Goal: Task Accomplishment & Management: Manage account settings

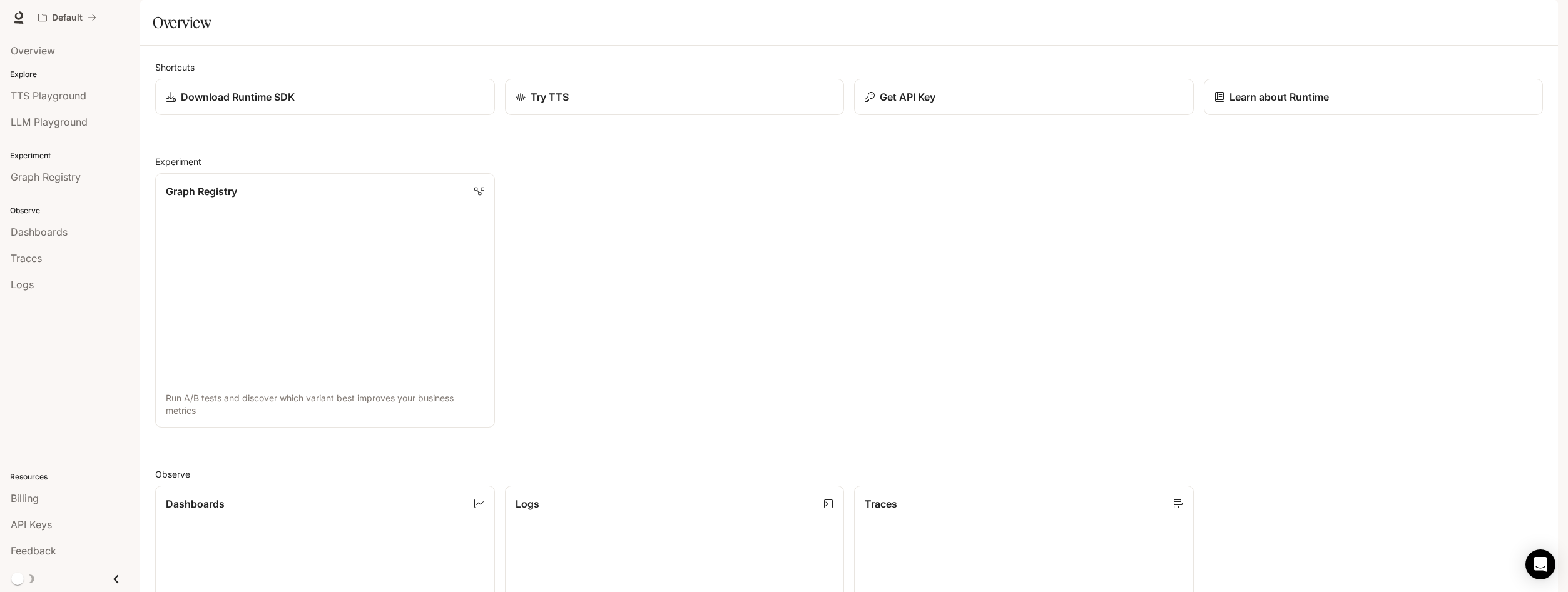
click at [607, 176] on div "Shortcuts Download Runtime SDK Try TTS Get API Key Learn about Runtime Experime…" at bounding box center [849, 557] width 1388 height 993
click at [294, 105] on div "Download Runtime SDK" at bounding box center [324, 97] width 320 height 15
click at [634, 105] on div "Try TTS" at bounding box center [674, 97] width 321 height 15
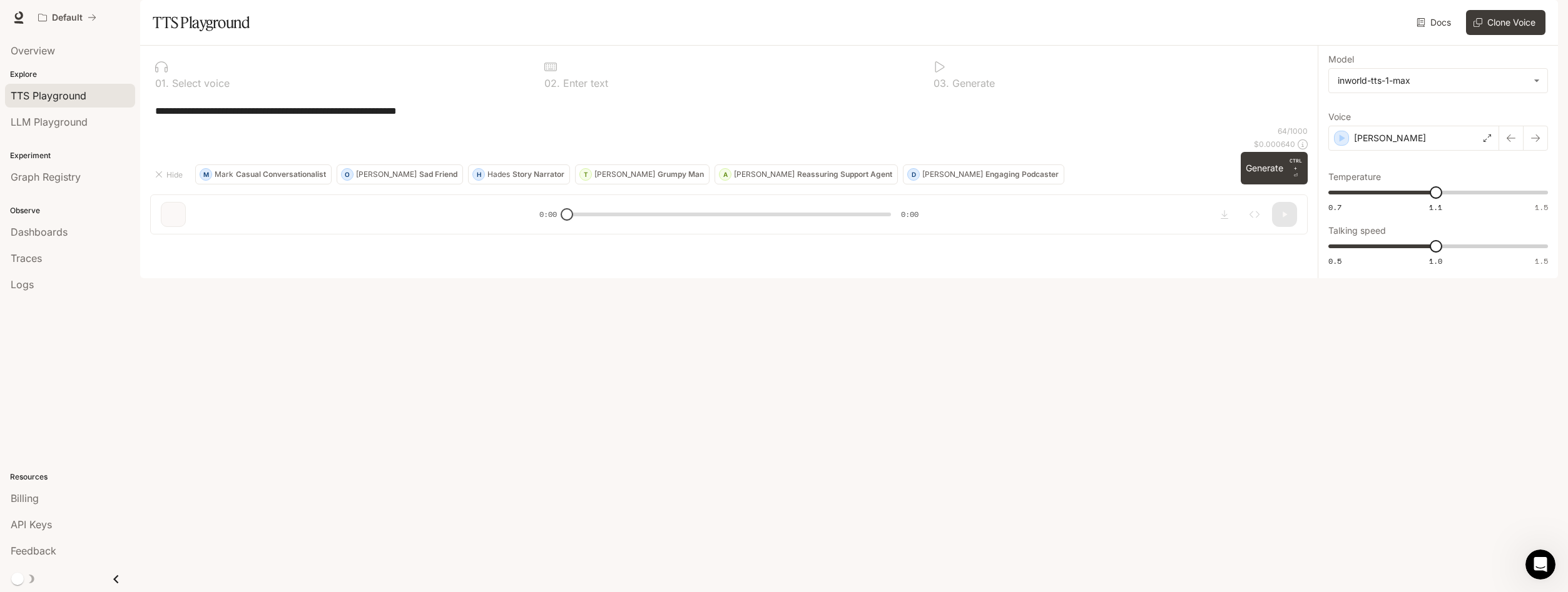
click at [195, 118] on textarea "**********" at bounding box center [729, 111] width 1148 height 14
click at [372, 118] on textarea "**********" at bounding box center [729, 111] width 1148 height 14
click at [444, 118] on textarea "**********" at bounding box center [729, 111] width 1148 height 14
click at [1268, 184] on button "Generate CTRL + ⏎" at bounding box center [1274, 168] width 67 height 33
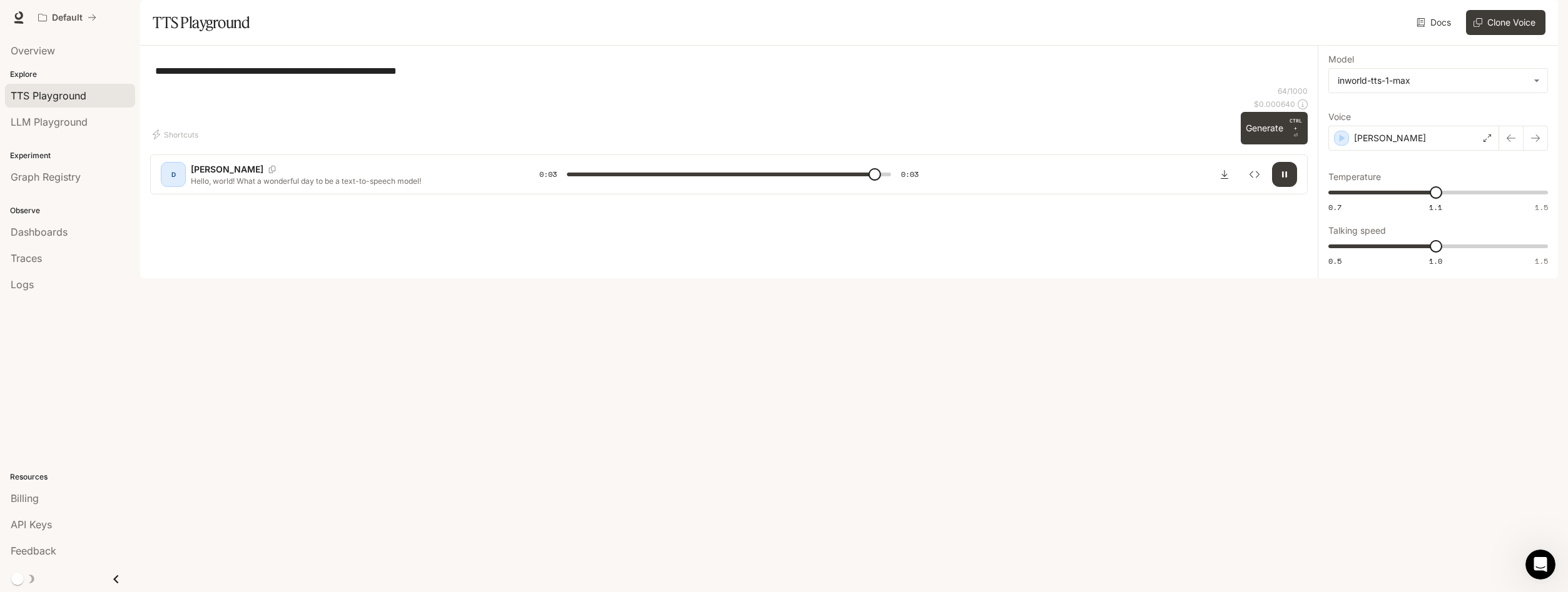
type input "*"
click at [85, 118] on span "LLM Playground" at bounding box center [49, 122] width 77 height 15
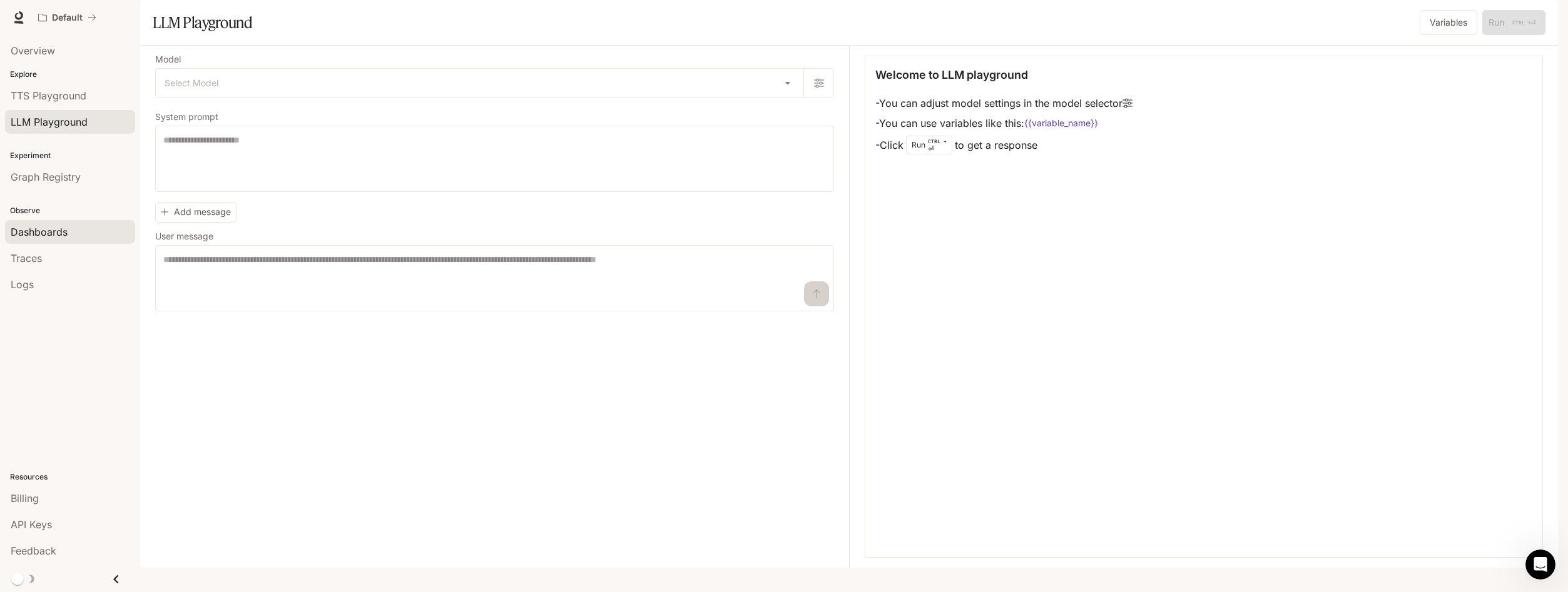
click at [38, 235] on span "Dashboards" at bounding box center [39, 232] width 57 height 15
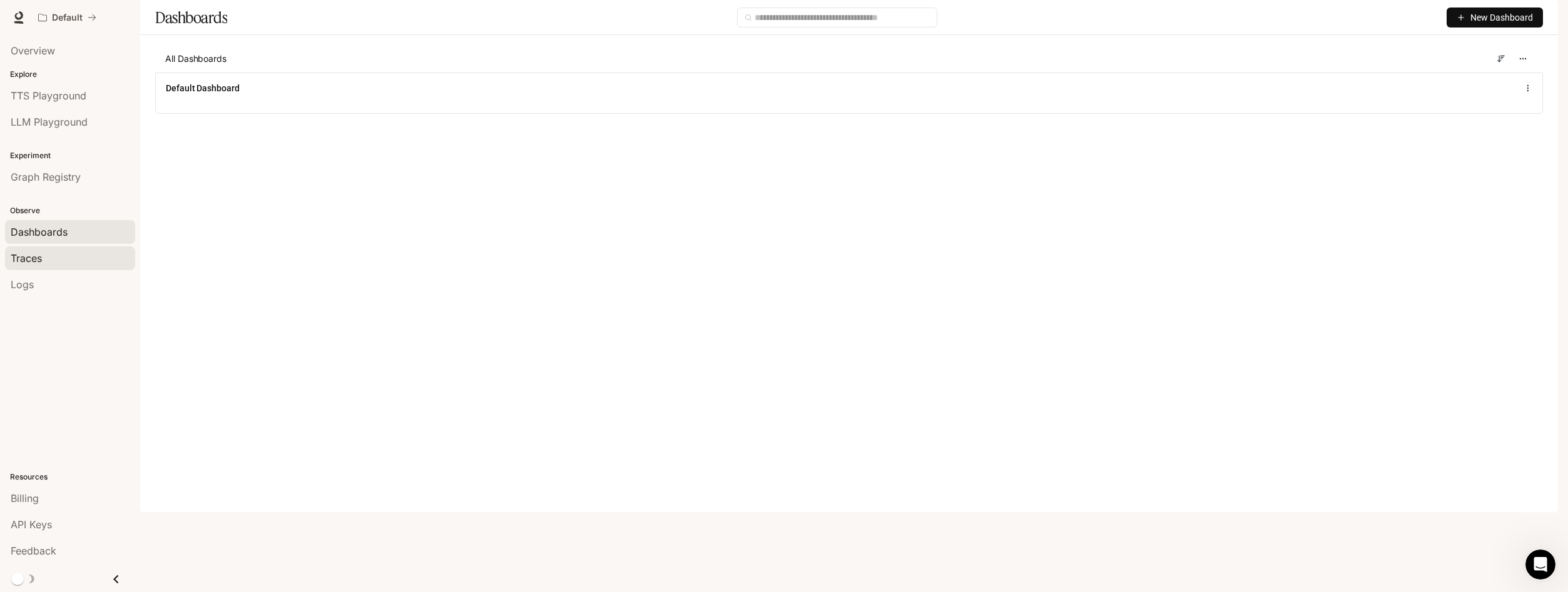
click at [43, 265] on div "Traces" at bounding box center [70, 258] width 119 height 15
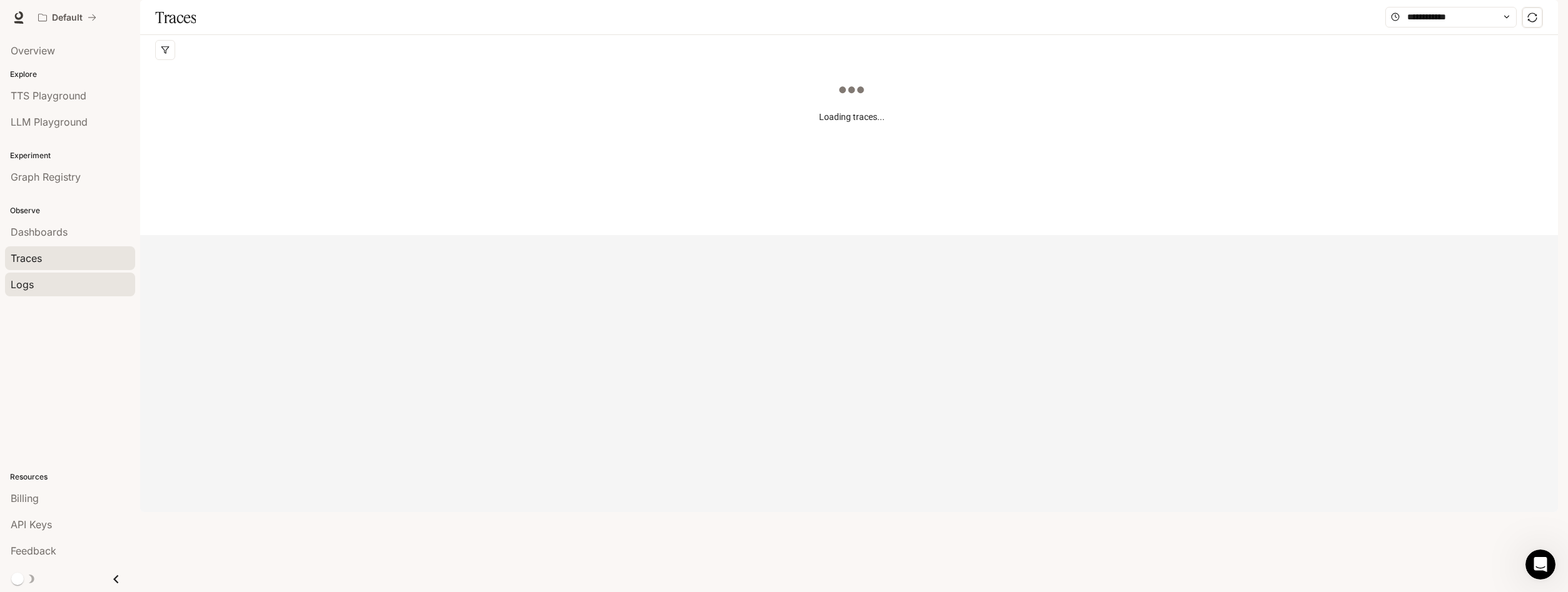
click at [39, 287] on div "Logs" at bounding box center [70, 284] width 119 height 15
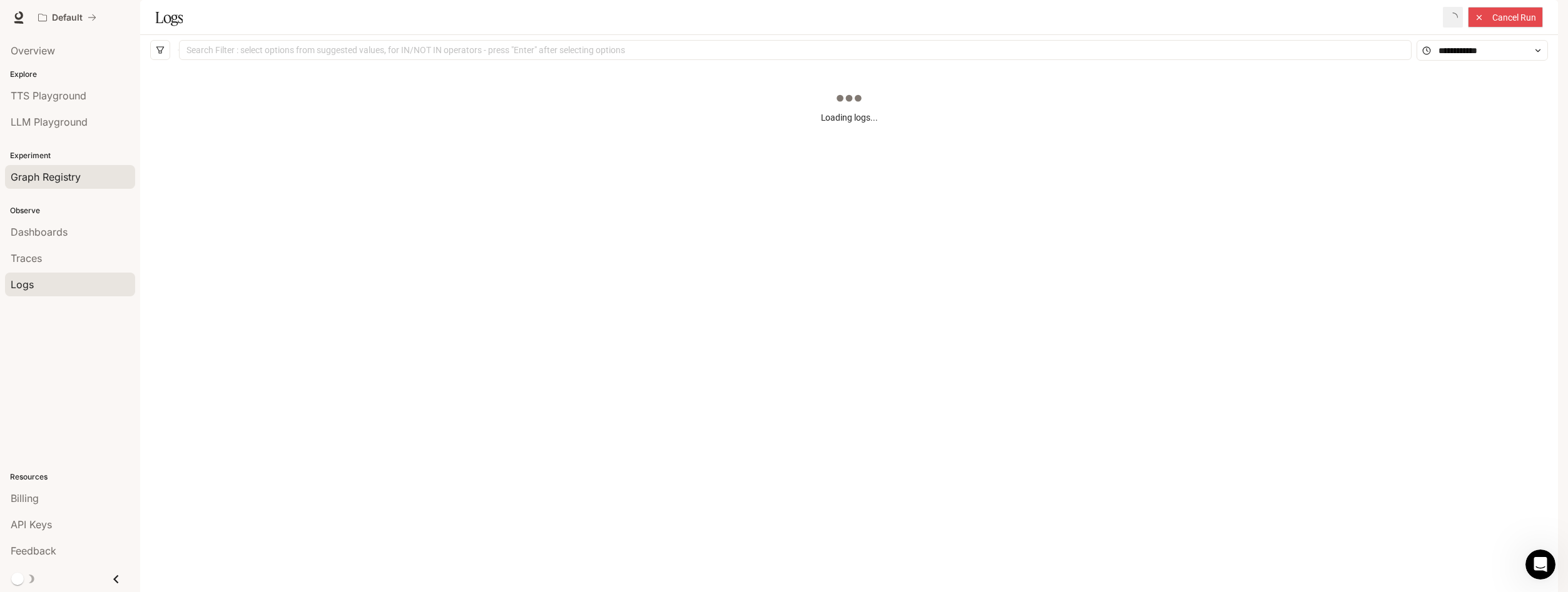
click at [65, 180] on span "Graph Registry" at bounding box center [46, 177] width 70 height 15
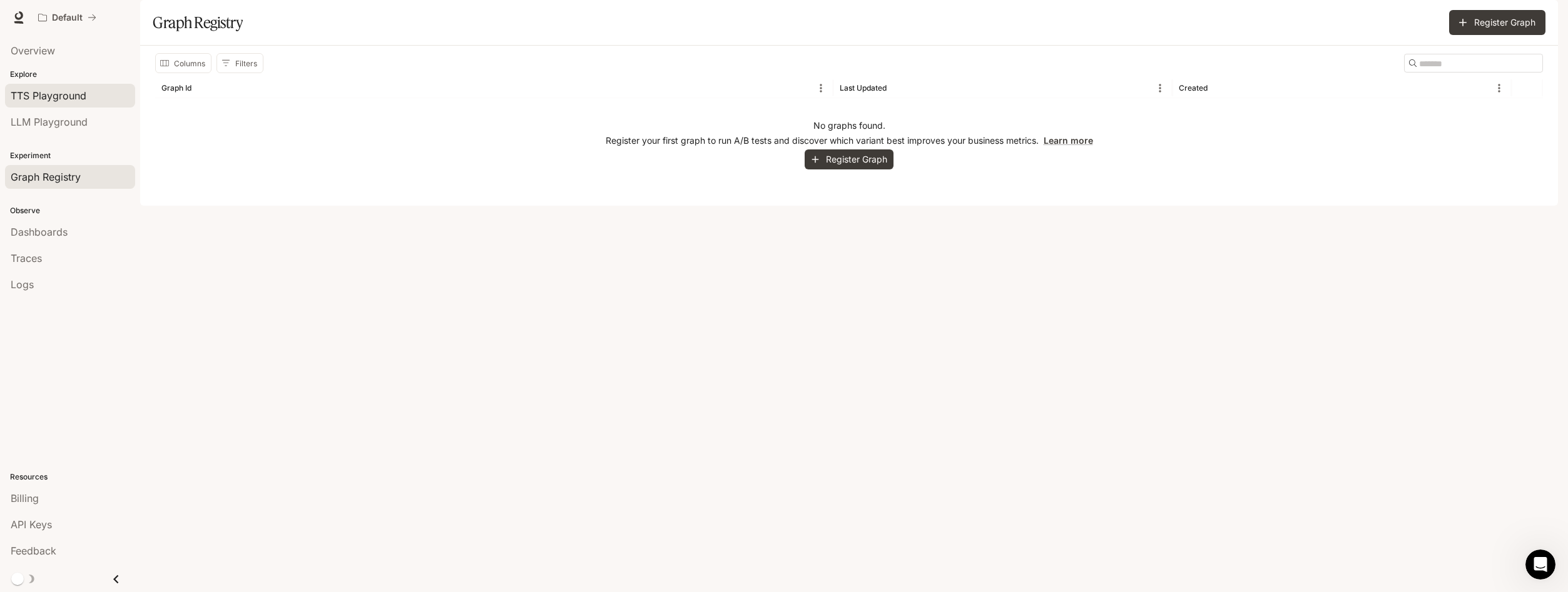
click at [79, 101] on span "TTS Playground" at bounding box center [49, 96] width 76 height 15
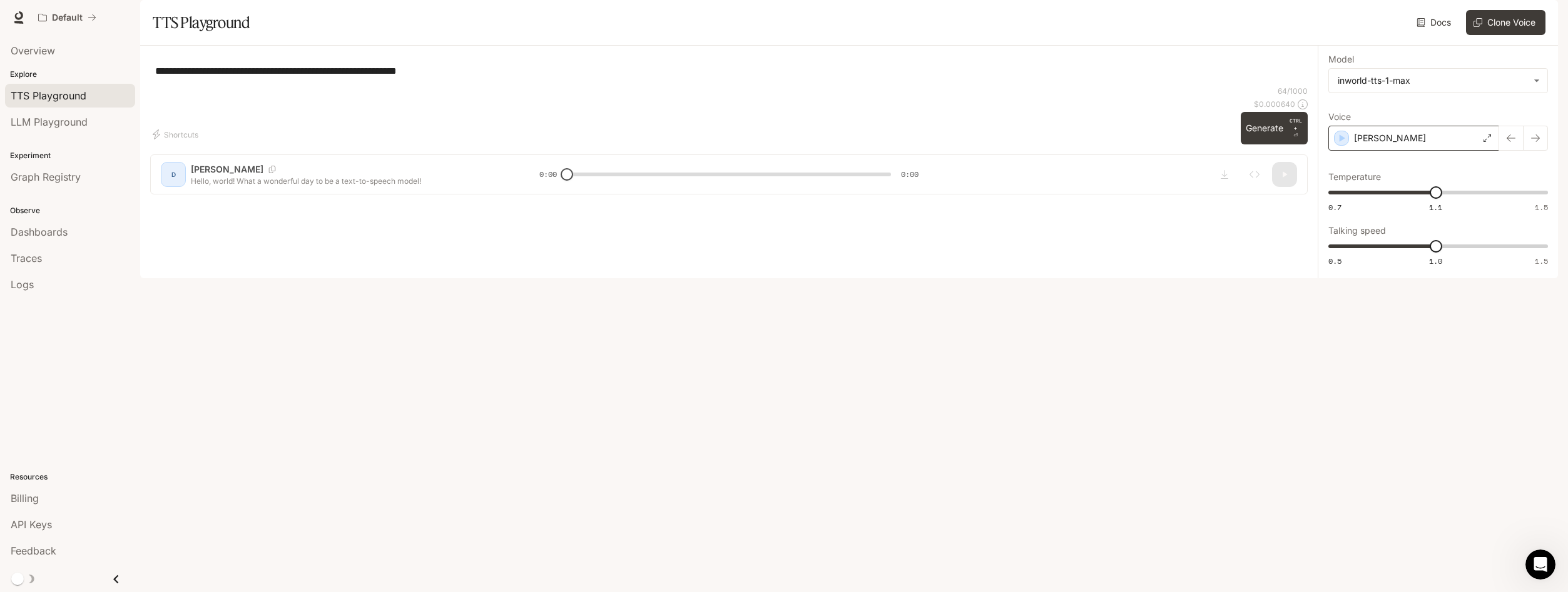
click at [1448, 151] on div "[PERSON_NAME]" at bounding box center [1414, 138] width 171 height 25
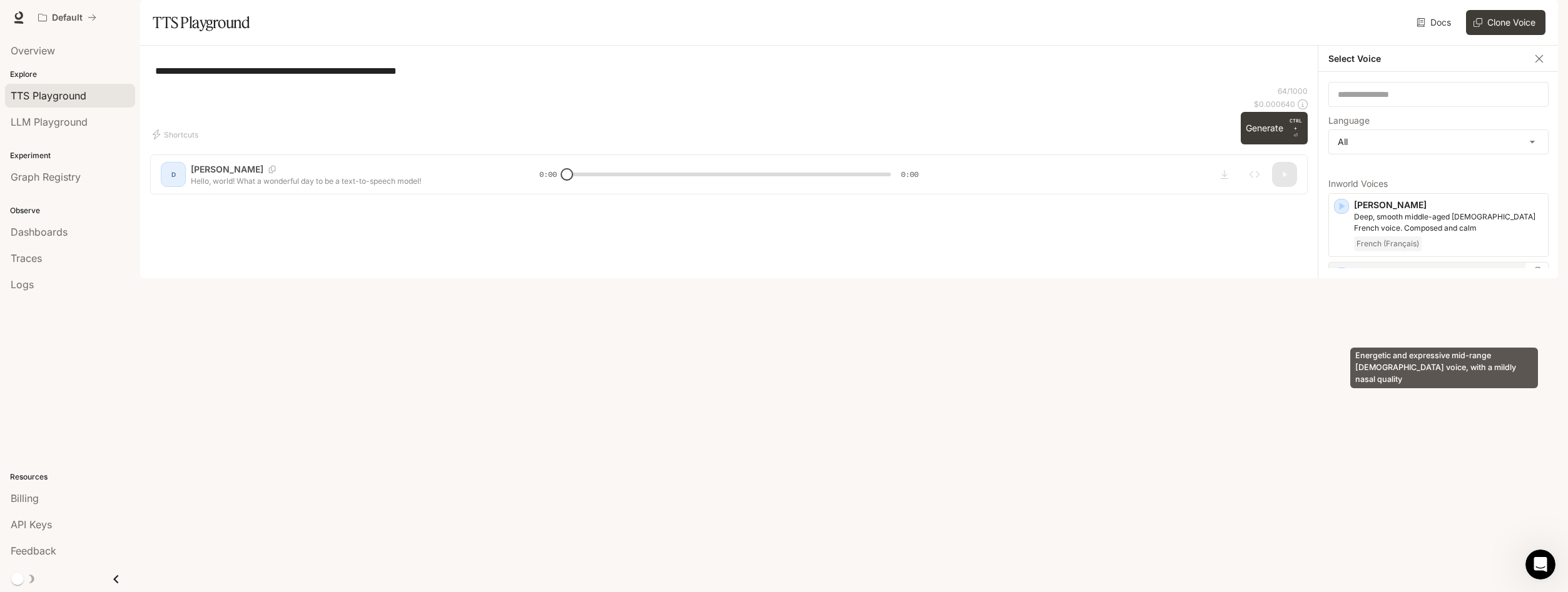
click at [1390, 303] on p "Energetic and expressive mid-range [DEMOGRAPHIC_DATA] voice, with a mildly nasa…" at bounding box center [1448, 291] width 189 height 23
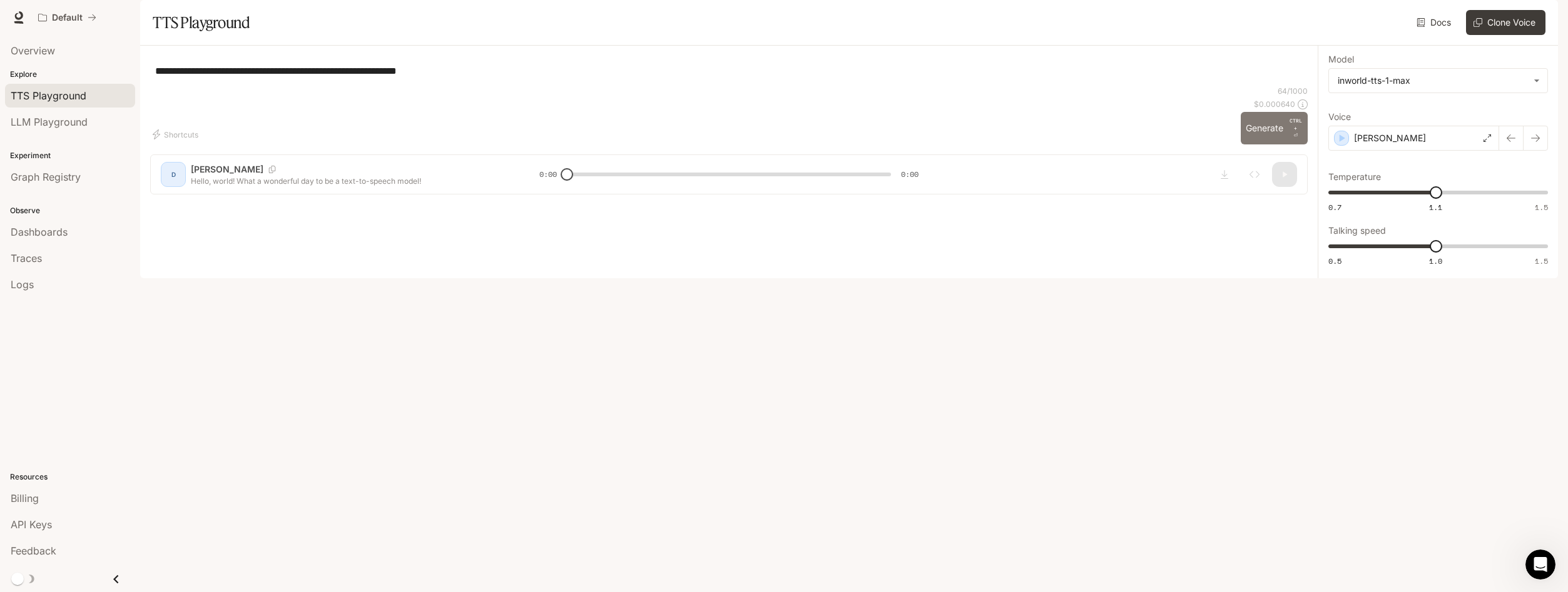
click at [1266, 144] on button "Generate CTRL + ⏎" at bounding box center [1274, 127] width 67 height 33
type input "*"
click at [36, 122] on span "LLM Playground" at bounding box center [49, 122] width 77 height 15
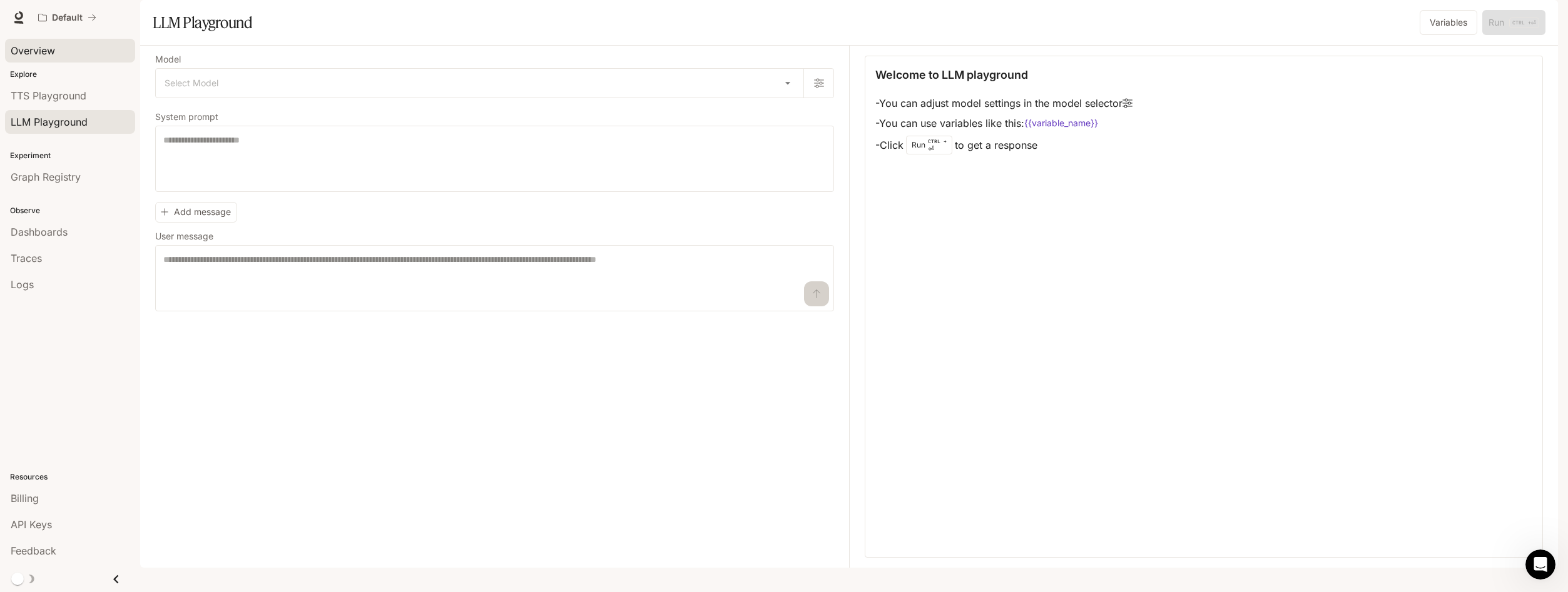
click at [48, 45] on span "Overview" at bounding box center [33, 50] width 44 height 15
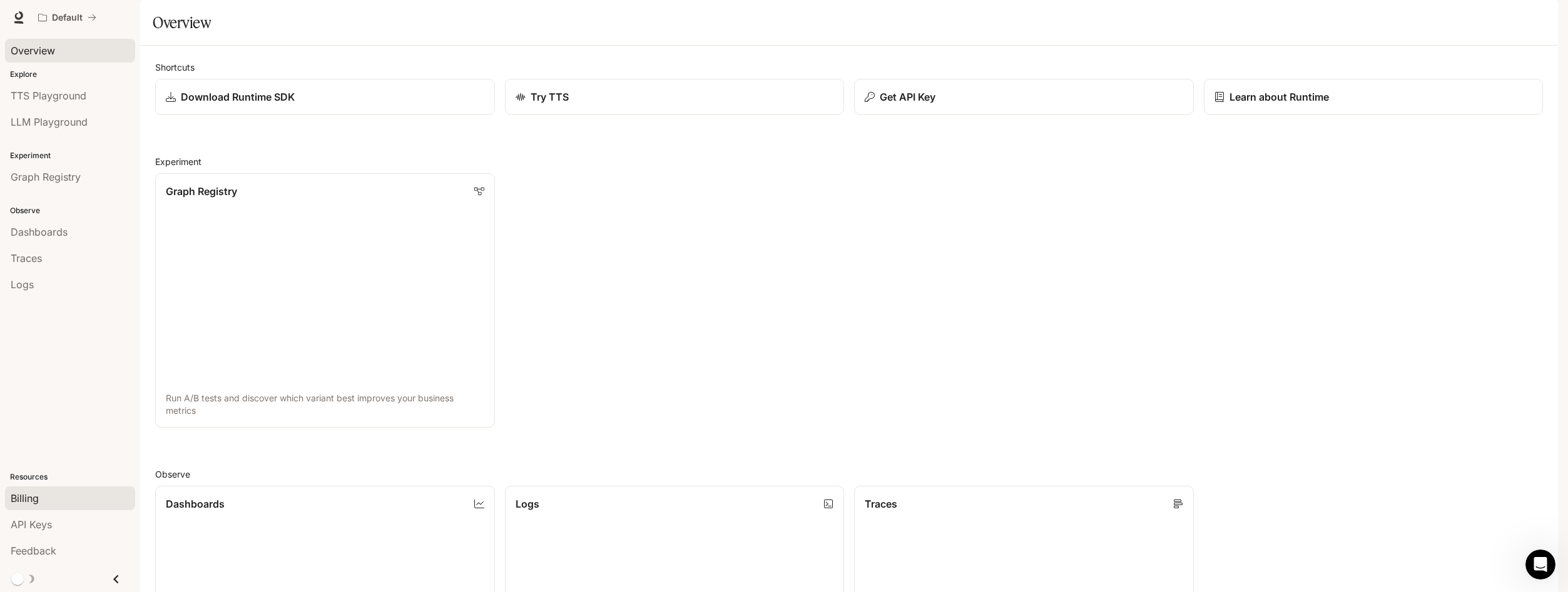
click at [40, 501] on div "Billing" at bounding box center [70, 498] width 119 height 15
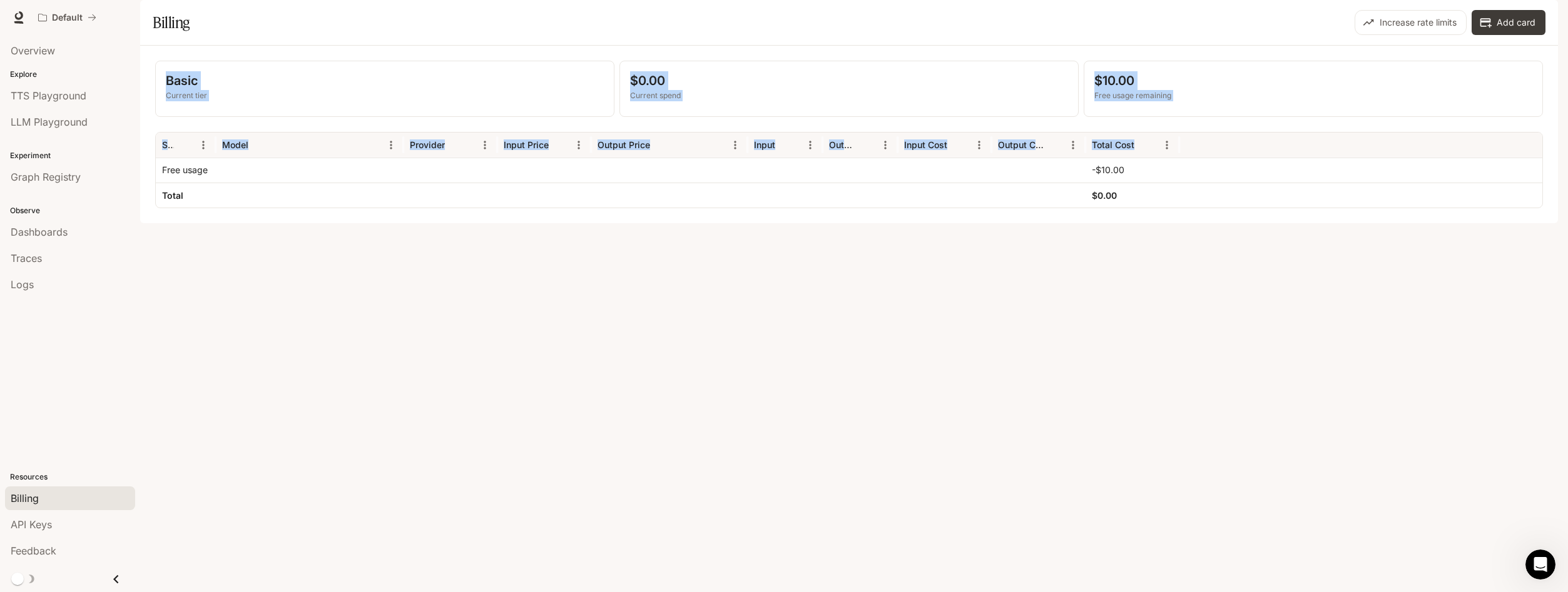
drag, startPoint x: 1060, startPoint y: 65, endPoint x: 1107, endPoint y: 289, distance: 228.9
click at [1106, 223] on main "Portal Overview Explore TTS Playground LLM Playground Experiment Graph Registry…" at bounding box center [849, 112] width 1418 height 223
click at [1107, 223] on div "Basic Current tier $0.00 Current spend $10.00 Free usage remaining Service Mode…" at bounding box center [849, 134] width 1418 height 178
drag, startPoint x: 1116, startPoint y: 277, endPoint x: 933, endPoint y: 65, distance: 280.1
click at [939, 71] on main "Portal Overview Explore TTS Playground LLM Playground Experiment Graph Registry…" at bounding box center [849, 112] width 1418 height 223
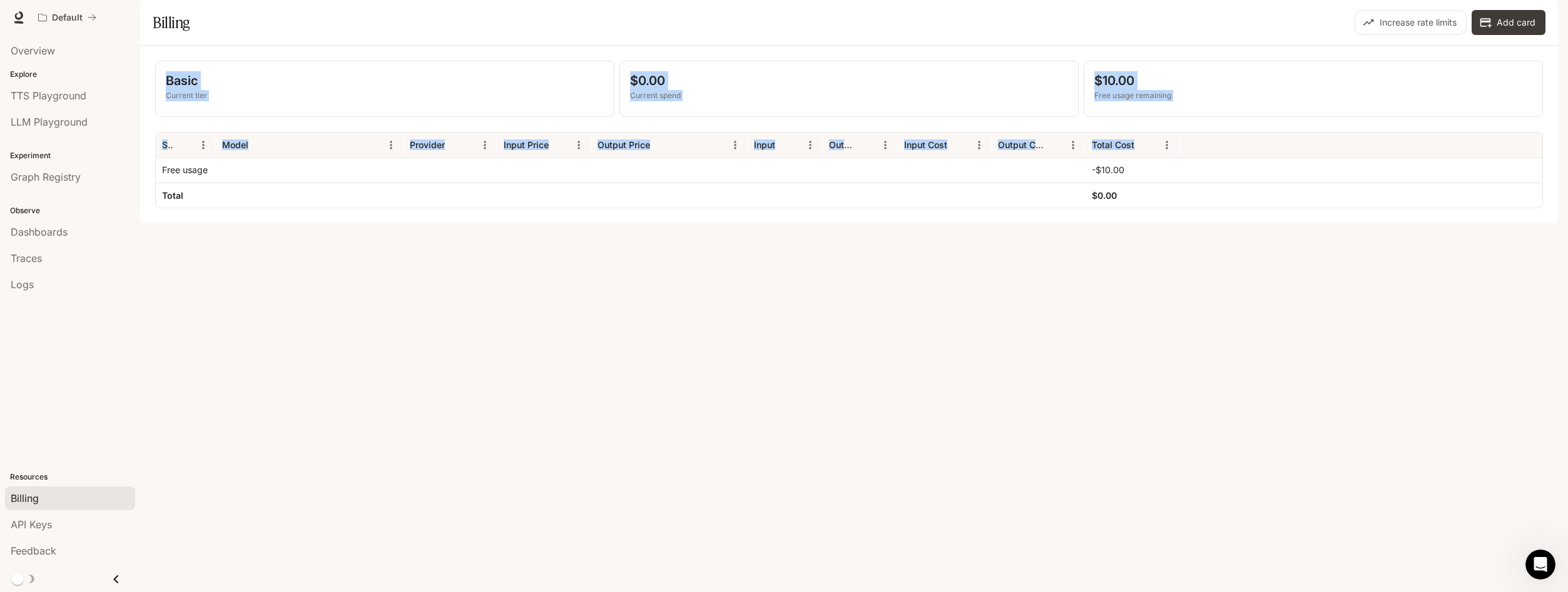
click at [623, 106] on div "$0.00 Current spend" at bounding box center [849, 89] width 458 height 55
drag, startPoint x: 582, startPoint y: 18, endPoint x: 1149, endPoint y: 299, distance: 632.8
click at [1149, 299] on div "Skip to main content Default Runtime Runtime Documentation Documentation Portal…" at bounding box center [784, 296] width 1568 height 592
click at [1149, 223] on div "Basic Current tier $0.00 Current spend $10.00 Free usage remaining Service Mode…" at bounding box center [849, 134] width 1418 height 178
drag, startPoint x: 1158, startPoint y: 267, endPoint x: 1102, endPoint y: 65, distance: 209.6
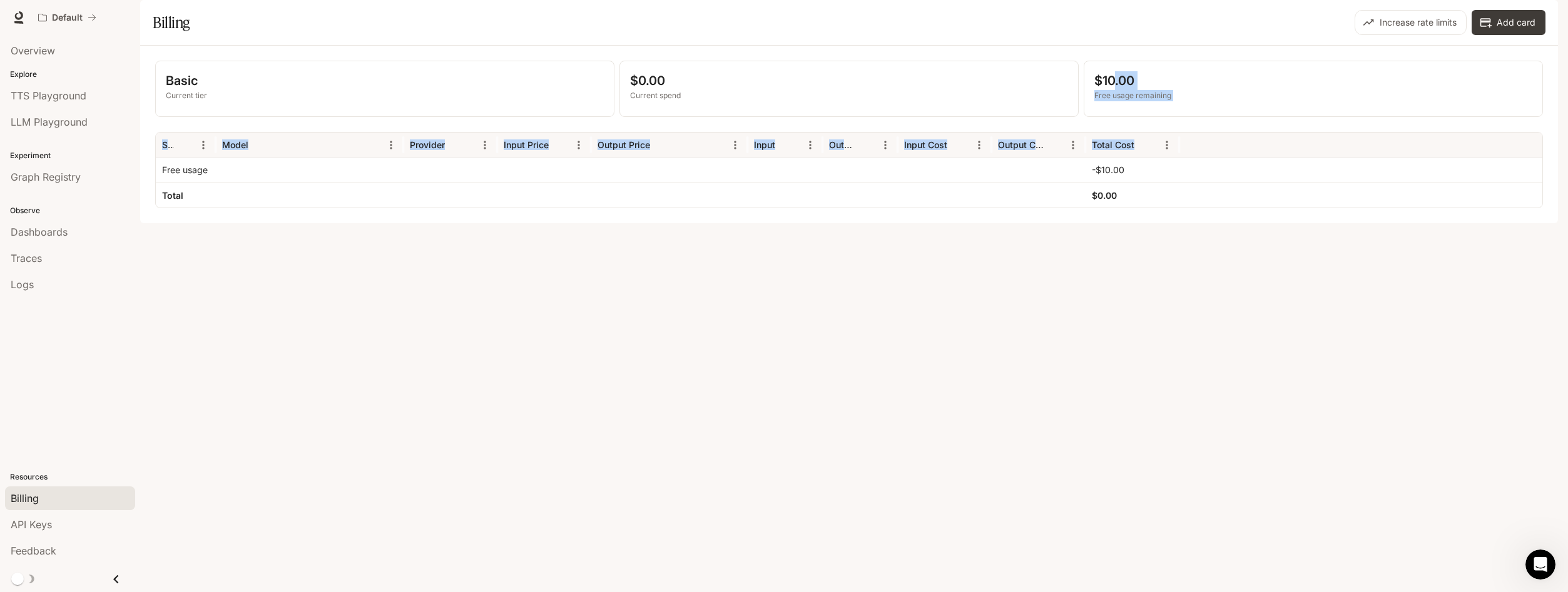
click at [1111, 76] on main "Portal Overview Explore TTS Playground LLM Playground Experiment Graph Registry…" at bounding box center [849, 112] width 1418 height 223
click at [1123, 223] on div "Basic Current tier $0.00 Current spend $10.00 Free usage remaining Service Mode…" at bounding box center [849, 134] width 1418 height 178
drag, startPoint x: 1132, startPoint y: 257, endPoint x: 691, endPoint y: 26, distance: 497.8
click at [749, 47] on main "Portal Overview Explore TTS Playground LLM Playground Experiment Graph Registry…" at bounding box center [849, 112] width 1418 height 223
click at [609, 22] on div "Default" at bounding box center [716, 18] width 1367 height 25
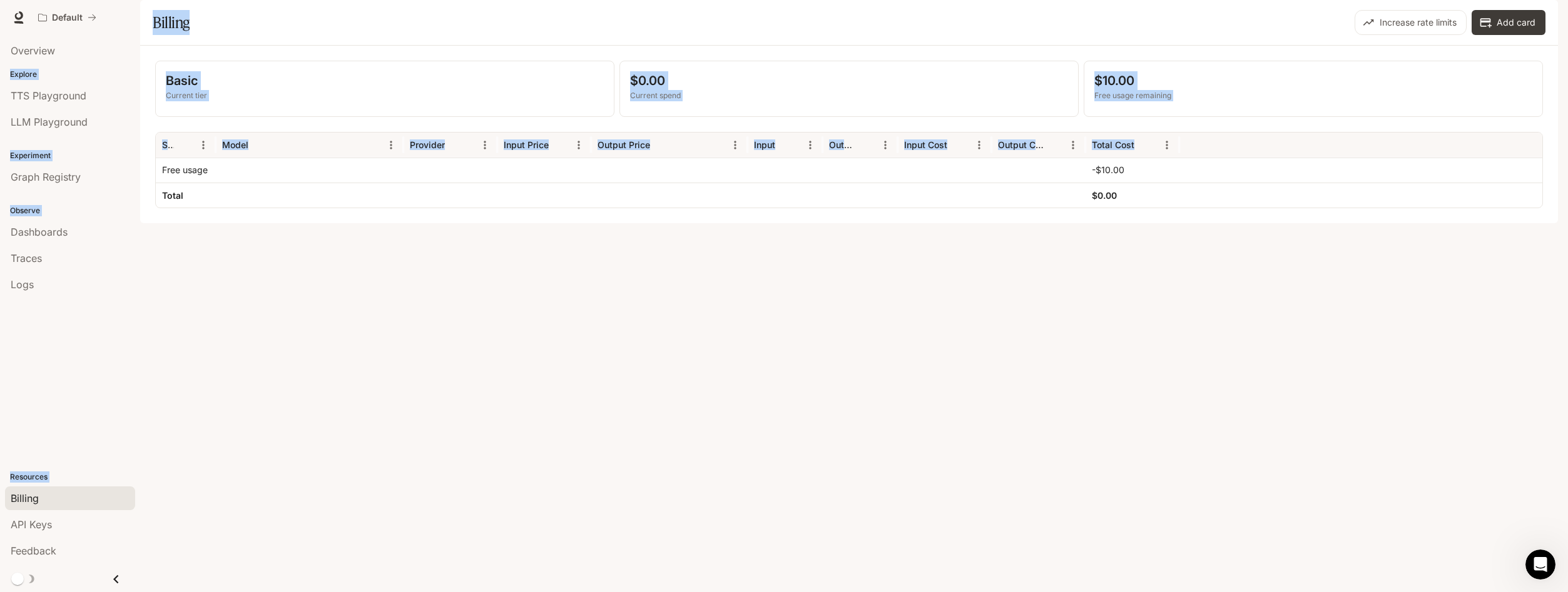
drag, startPoint x: 607, startPoint y: 21, endPoint x: 693, endPoint y: 293, distance: 285.3
click at [693, 292] on div "Skip to main content Default Runtime Runtime Documentation Documentation Portal…" at bounding box center [784, 296] width 1568 height 592
click at [695, 223] on div "Basic Current tier $0.00 Current spend $10.00 Free usage remaining Service Mode…" at bounding box center [849, 134] width 1418 height 178
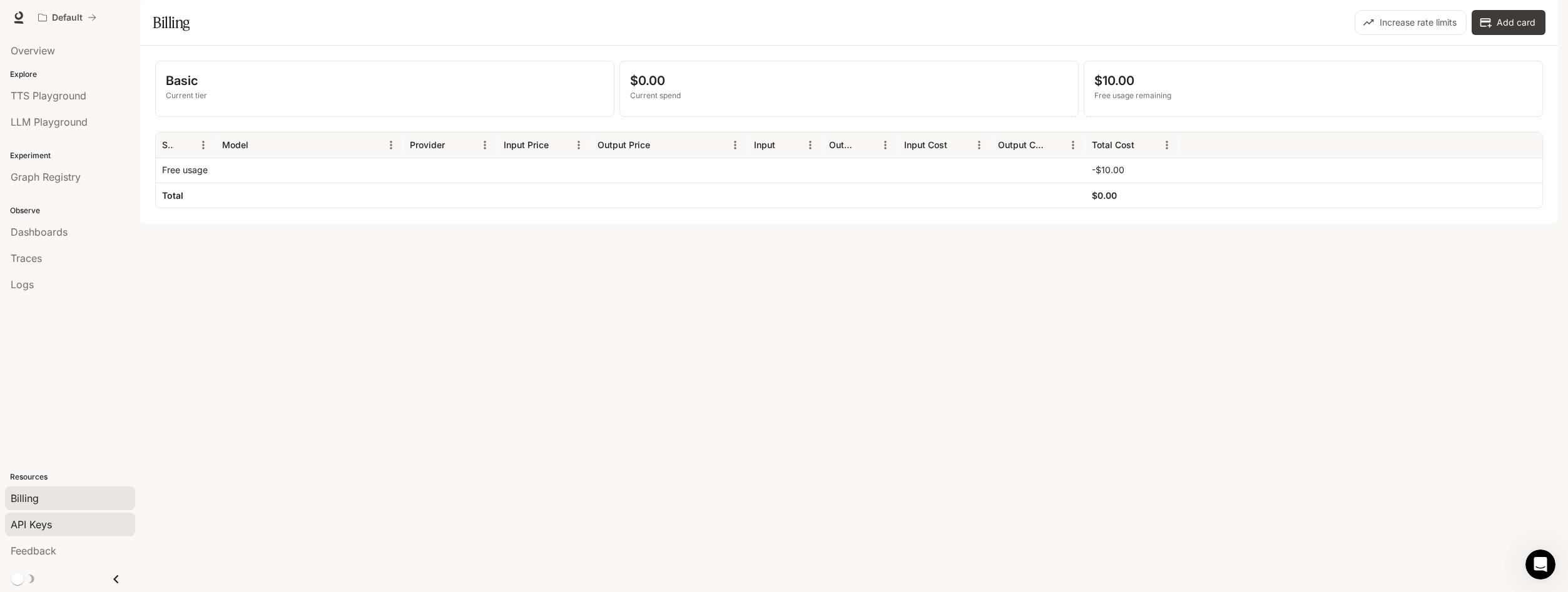
click at [56, 531] on div "API Keys" at bounding box center [70, 525] width 119 height 15
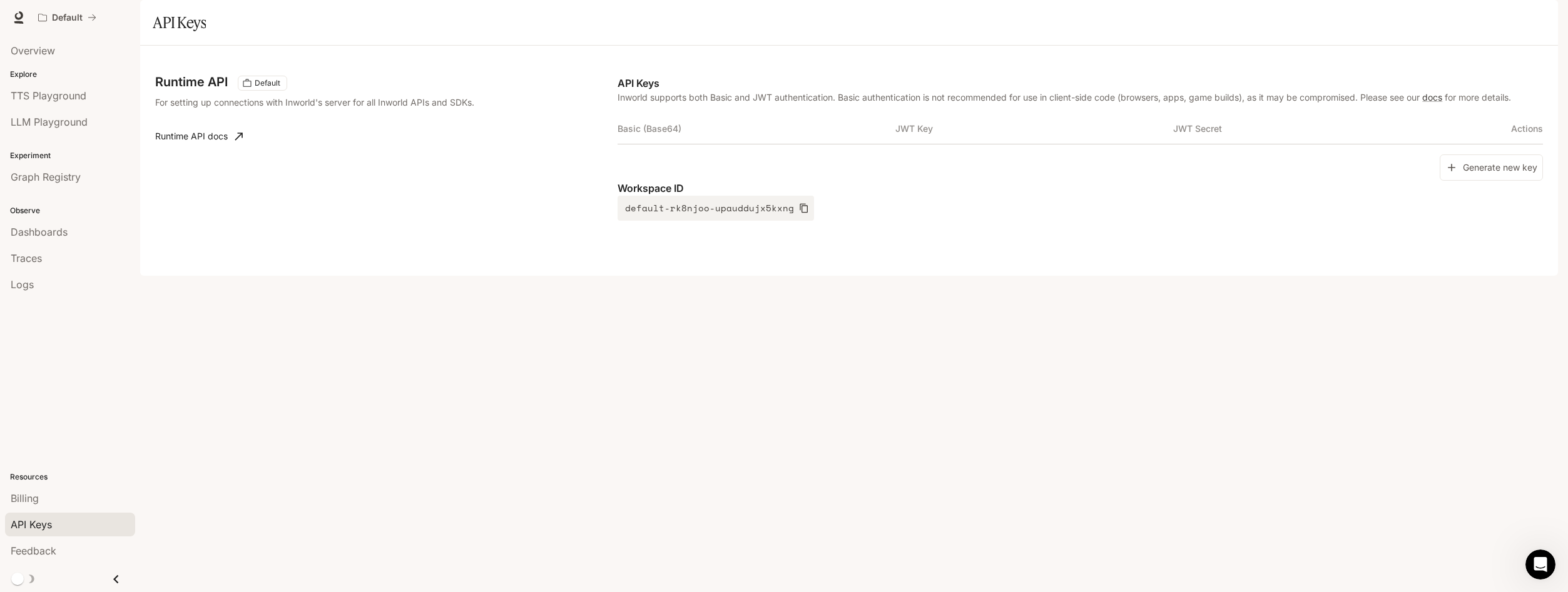
click at [659, 144] on th "Basic (Base64)" at bounding box center [756, 129] width 278 height 30
click at [669, 144] on th "Basic (Base64)" at bounding box center [756, 129] width 278 height 30
click at [1508, 181] on button "Generate new key" at bounding box center [1491, 168] width 103 height 27
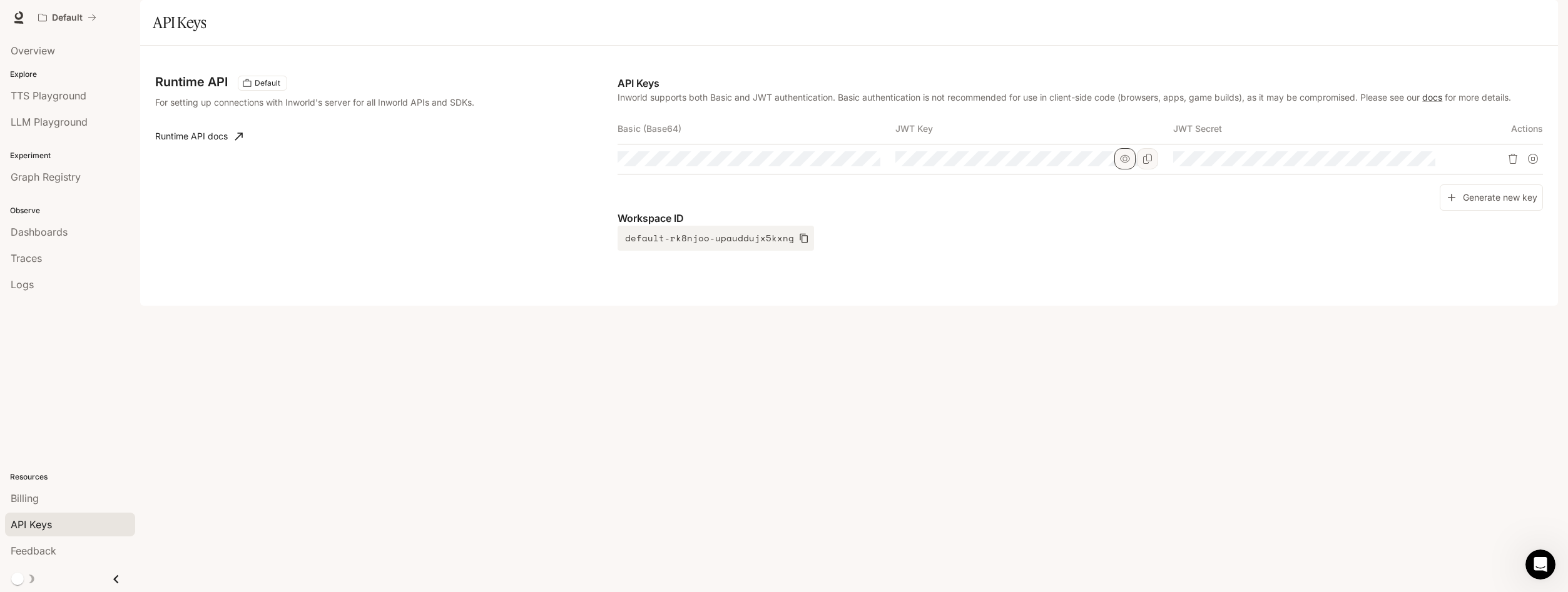
click at [1126, 163] on icon "button" at bounding box center [1125, 158] width 10 height 8
click at [1126, 164] on icon "button" at bounding box center [1125, 159] width 10 height 8
click at [1404, 163] on icon "button" at bounding box center [1402, 158] width 10 height 8
click at [1404, 164] on icon "button" at bounding box center [1402, 159] width 10 height 8
click at [848, 163] on icon "button" at bounding box center [847, 158] width 10 height 8
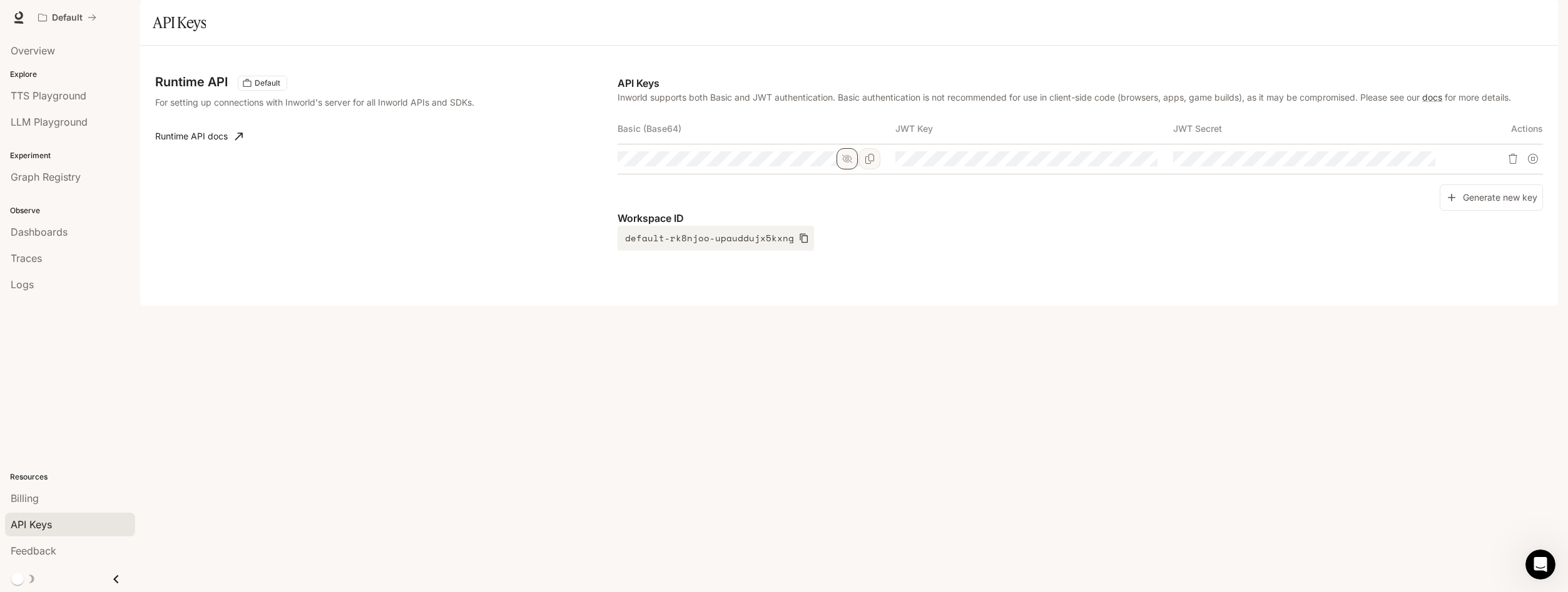
click at [848, 164] on icon "button" at bounding box center [847, 159] width 10 height 8
